Goal: Transaction & Acquisition: Purchase product/service

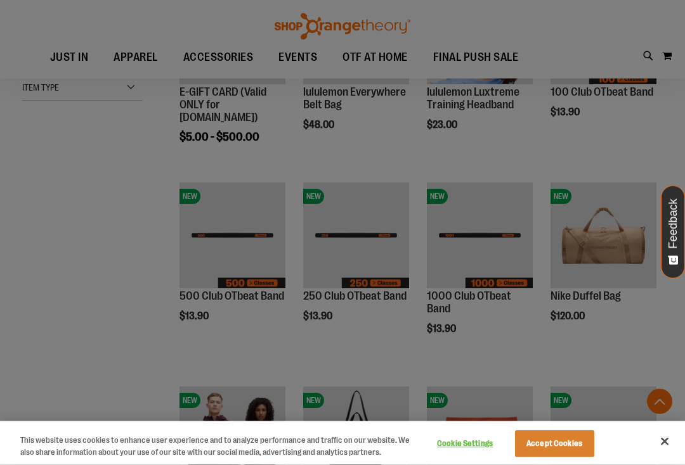
scroll to position [289, 0]
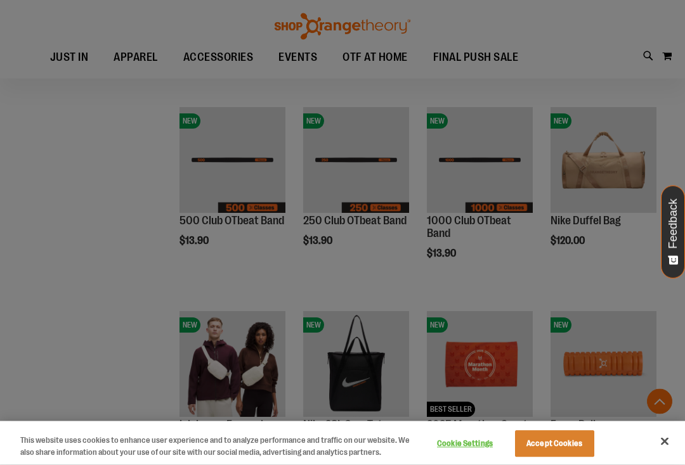
scroll to position [348, 0]
click at [209, 193] on div at bounding box center [342, 232] width 685 height 465
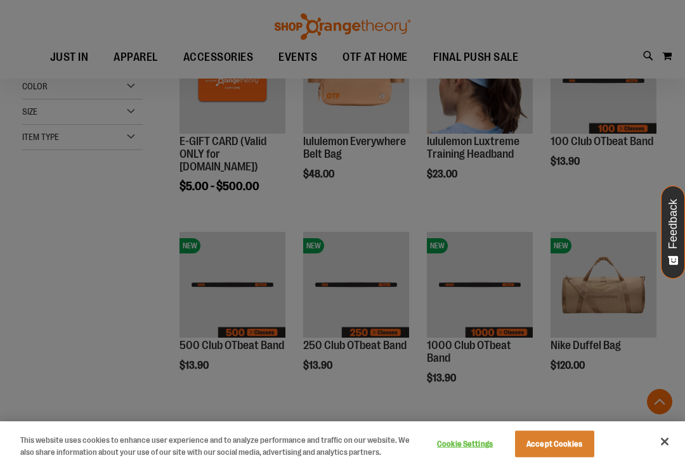
scroll to position [222, 0]
click at [231, 316] on div at bounding box center [342, 232] width 685 height 465
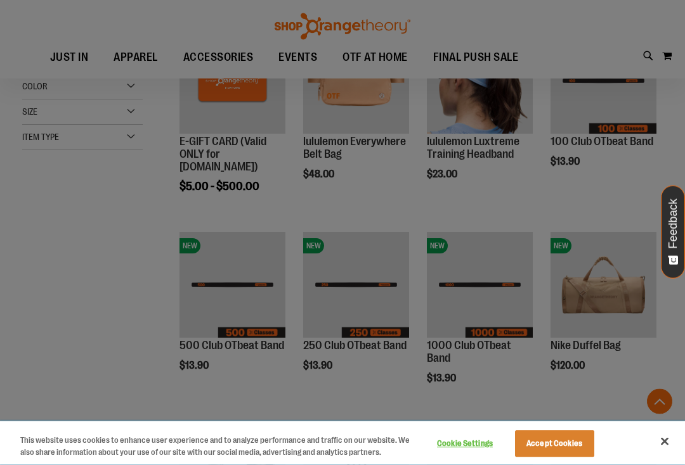
click at [569, 444] on button "Accept Cookies" at bounding box center [554, 444] width 79 height 27
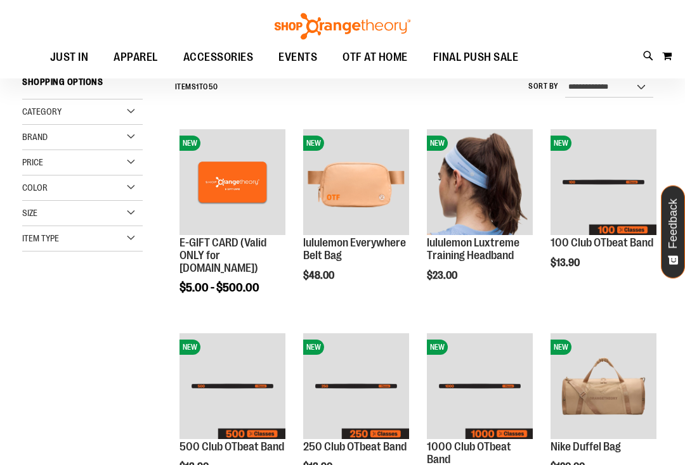
scroll to position [64, 0]
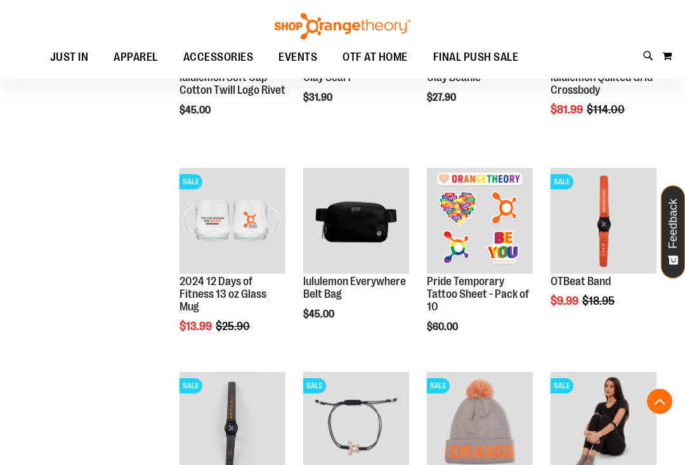
scroll to position [1298, 0]
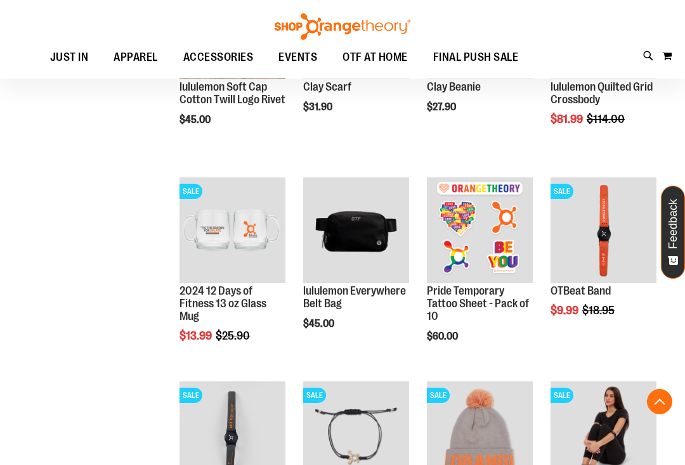
click at [602, 313] on span "$18.95" at bounding box center [599, 310] width 34 height 13
click at [600, 227] on img "product" at bounding box center [603, 230] width 106 height 106
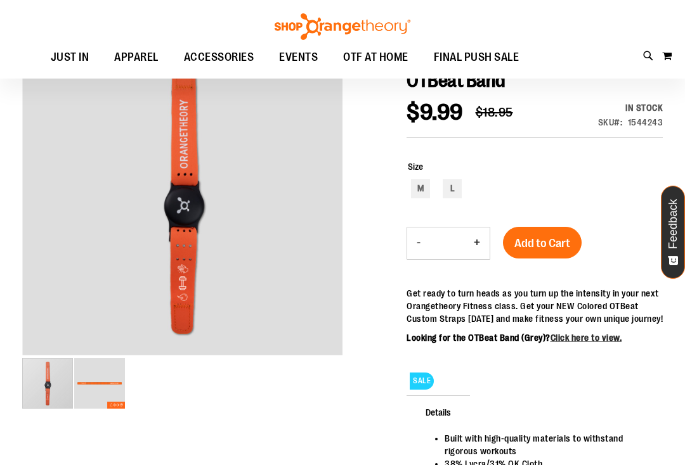
scroll to position [7, 0]
click at [425, 188] on div "M" at bounding box center [420, 188] width 19 height 19
type input "***"
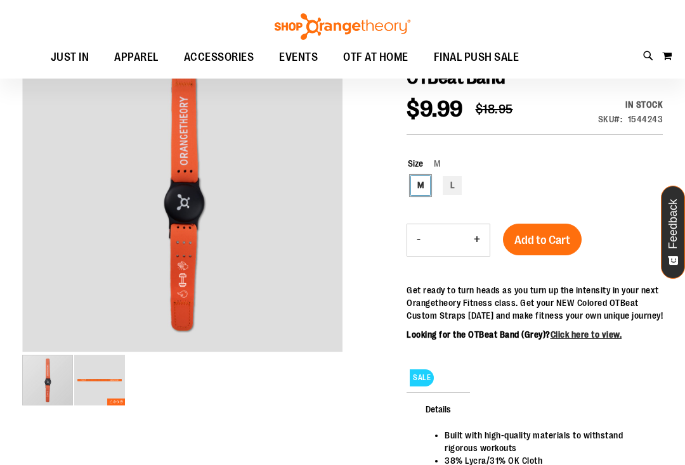
scroll to position [0, 0]
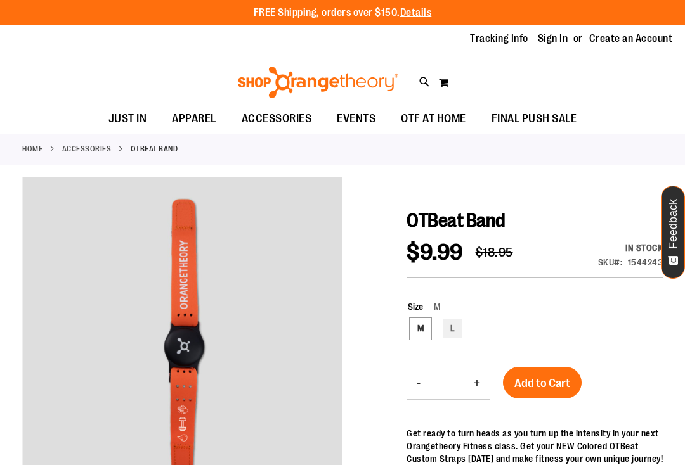
click at [557, 385] on span "Add to Cart" at bounding box center [542, 384] width 56 height 14
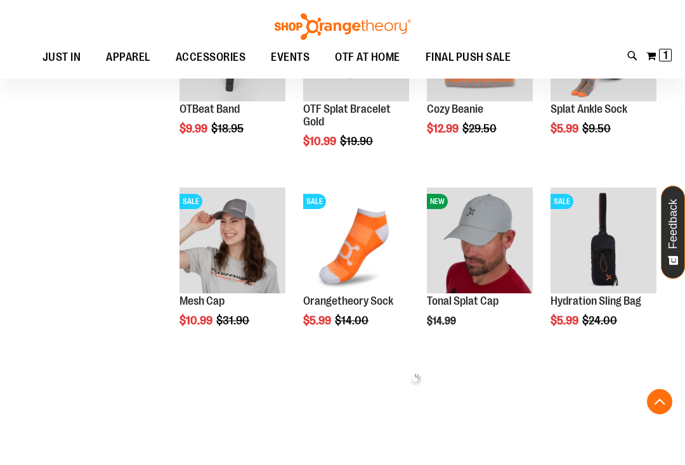
scroll to position [479, 0]
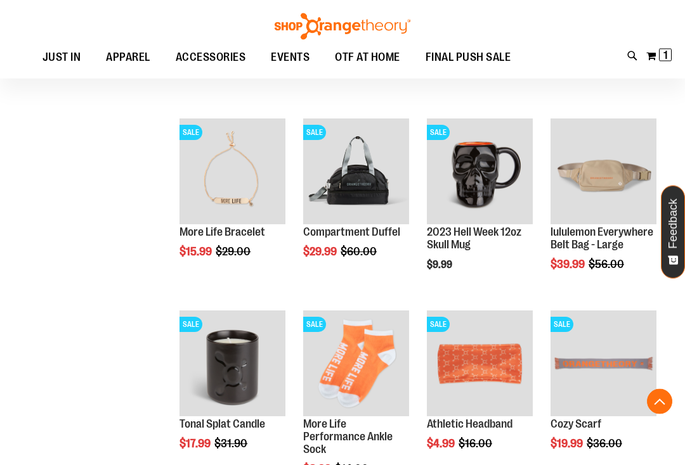
scroll to position [934, 0]
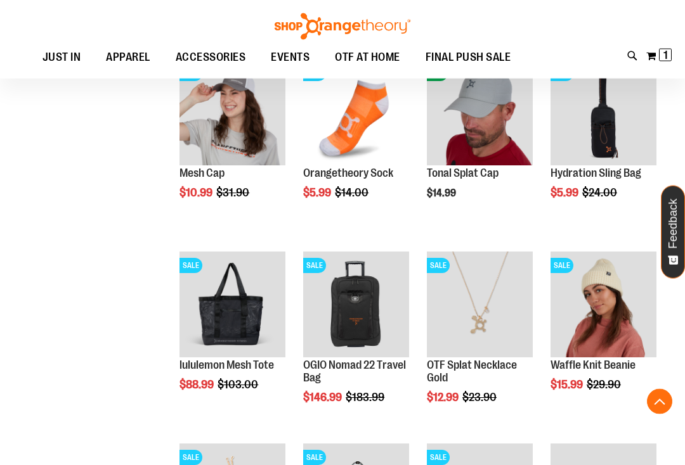
scroll to position [229, 0]
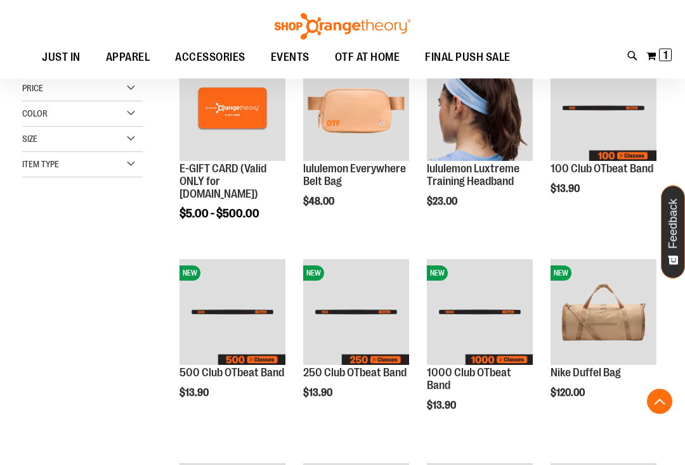
scroll to position [196, 0]
click at [250, 318] on img "product" at bounding box center [232, 312] width 106 height 106
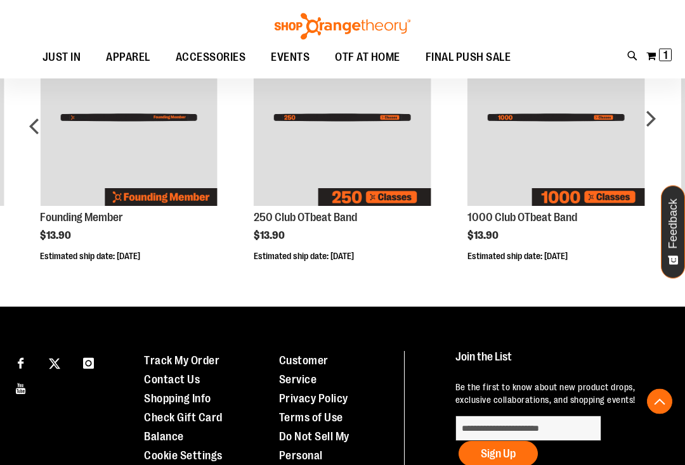
scroll to position [645, 0]
click at [169, 153] on img "Product Page Link" at bounding box center [128, 117] width 177 height 177
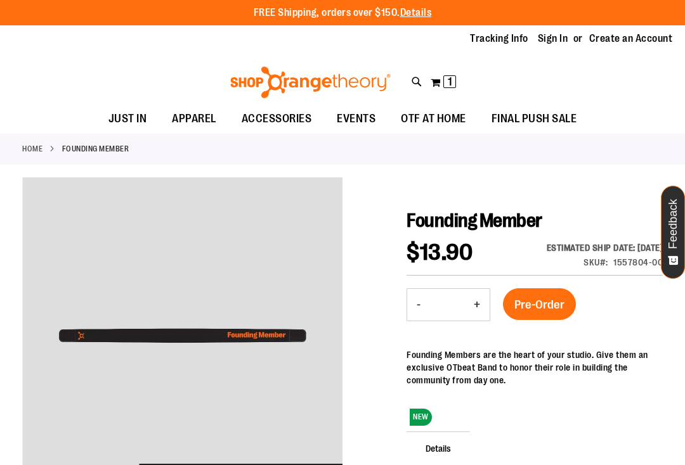
click at [546, 304] on span "Pre-Order" at bounding box center [539, 305] width 50 height 14
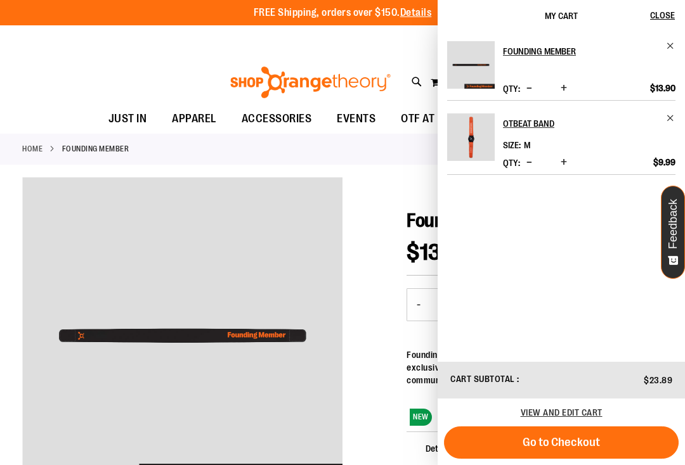
click at [586, 409] on span "View and edit cart" at bounding box center [561, 413] width 82 height 10
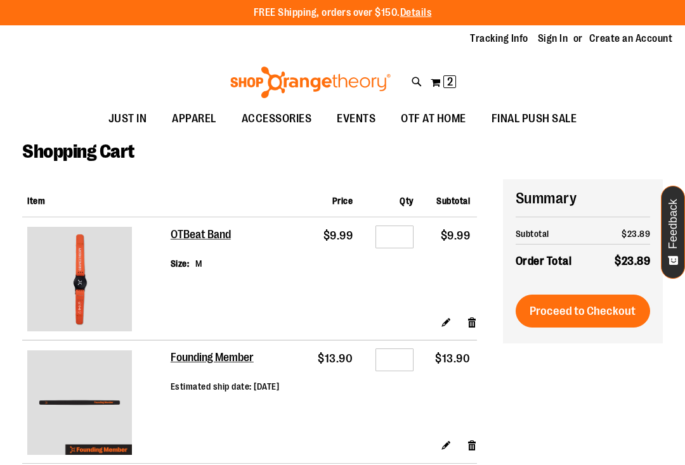
click at [614, 312] on span "Proceed to Checkout" at bounding box center [582, 311] width 106 height 14
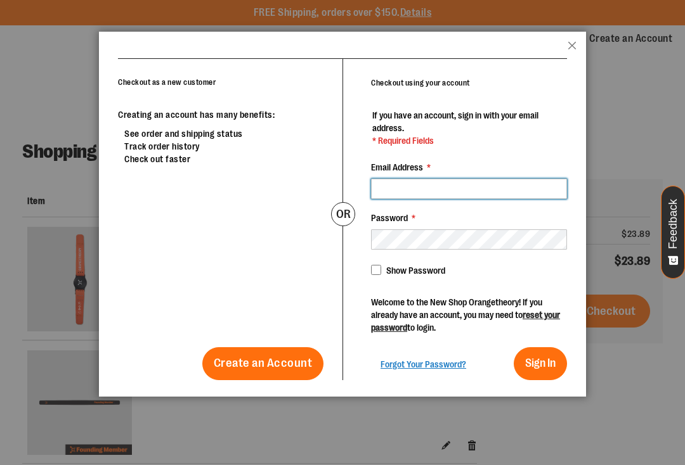
click at [520, 179] on input "Email Address *" at bounding box center [469, 189] width 196 height 20
click at [512, 187] on input "Email Address *" at bounding box center [469, 189] width 196 height 20
type input "**********"
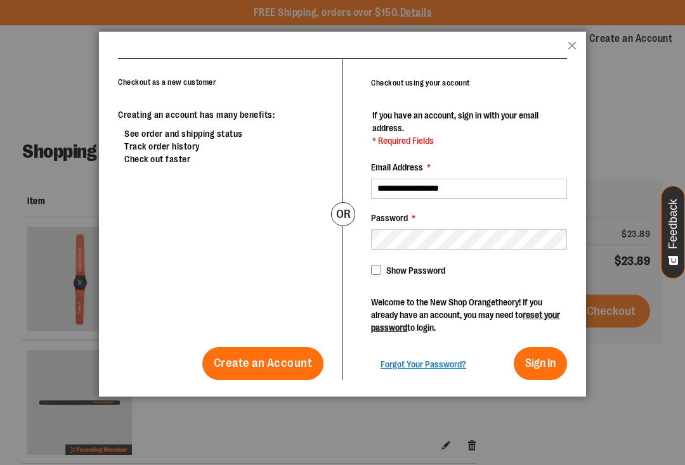
click at [558, 364] on button "Sign In" at bounding box center [539, 363] width 53 height 33
click at [447, 366] on span "Forgot Your Password?" at bounding box center [423, 364] width 86 height 10
